Goal: Information Seeking & Learning: Compare options

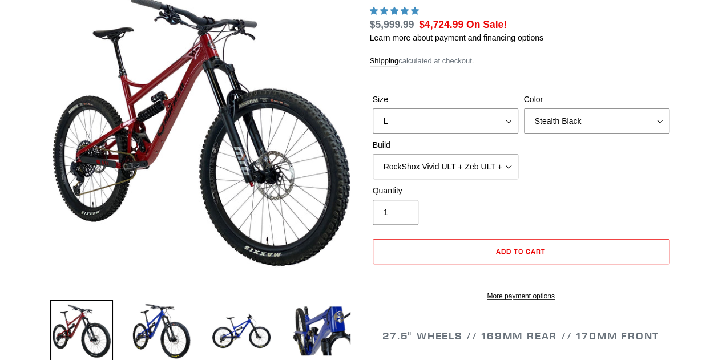
scroll to position [138, 0]
select select "highest-rating"
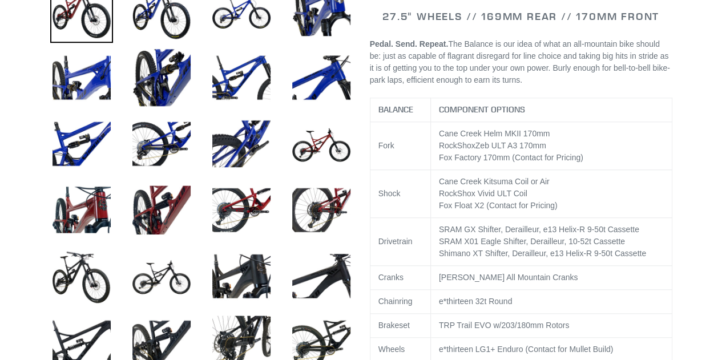
scroll to position [464, 0]
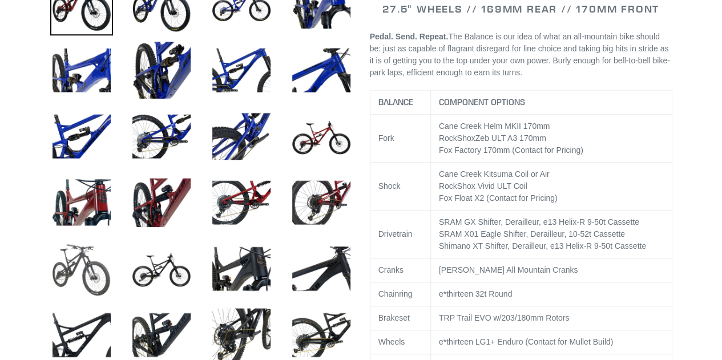
click at [91, 264] on img at bounding box center [81, 268] width 63 height 63
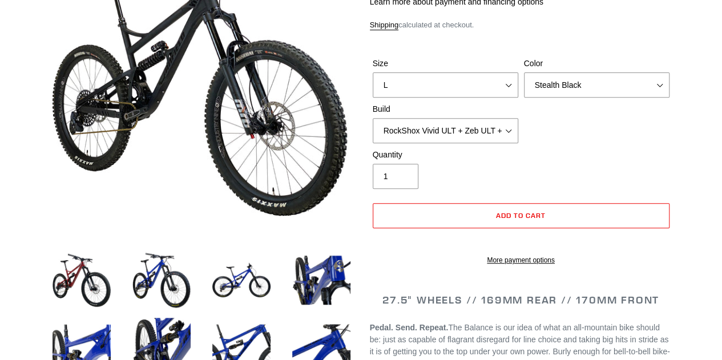
scroll to position [184, 0]
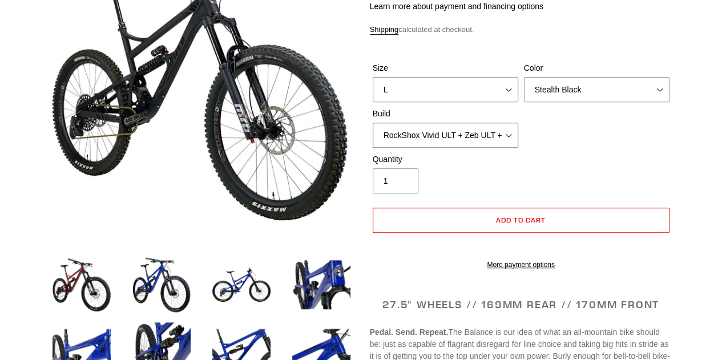
click at [505, 133] on select "Cane Creek Kitsuma DB + Helm MKII + SRAM GX Cane Creek Kitsuma DB + Helm MKII +…" at bounding box center [446, 135] width 146 height 25
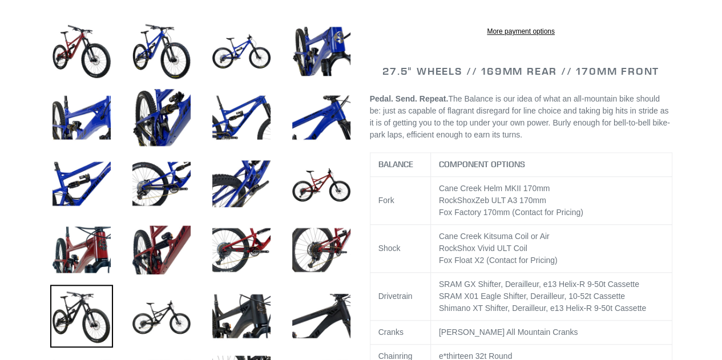
scroll to position [422, 0]
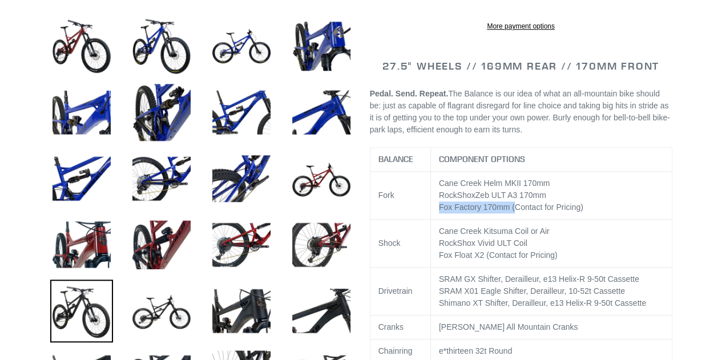
drag, startPoint x: 438, startPoint y: 221, endPoint x: 512, endPoint y: 221, distance: 73.6
click at [512, 219] on td "Cane Creek Helm MKII 170mm RockShox Zeb ULT A3 170 [PERSON_NAME] Factory 170mm …" at bounding box center [550, 195] width 241 height 48
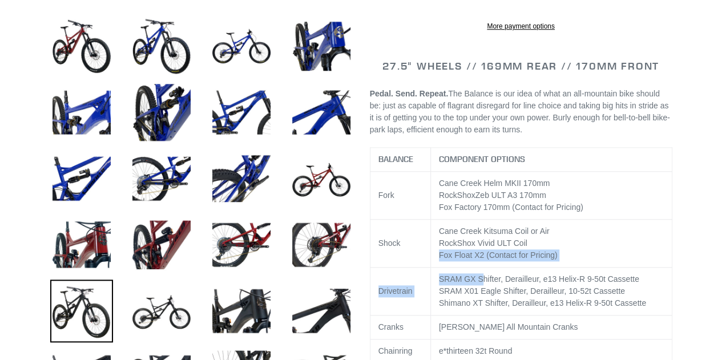
drag, startPoint x: 436, startPoint y: 269, endPoint x: 479, endPoint y: 278, distance: 44.3
click at [479, 278] on tbody "BALANCE COMPONENT OPTIONS Fork Cane Creek Helm MKII 170mm RockShox Zeb ULT A3 1…" at bounding box center [521, 350] width 302 height 407
click at [641, 233] on td "Cane Creek Kitsuma Coil or Air RockShox Vivid ULT Coil Fox Float X2 (Contact fo…" at bounding box center [550, 243] width 241 height 48
